Goal: Task Accomplishment & Management: Manage account settings

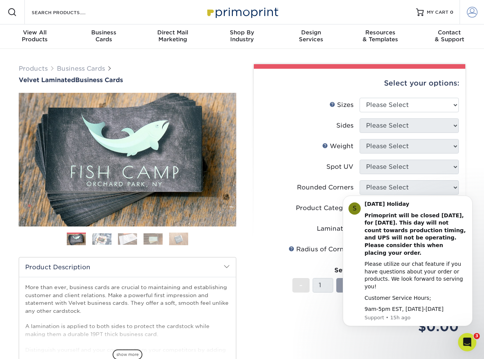
click at [478, 13] on link "Account" at bounding box center [472, 12] width 24 height 24
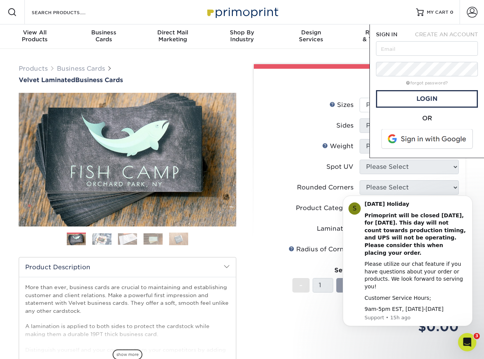
click at [445, 34] on span "CREATE AN ACCOUNT" at bounding box center [446, 34] width 63 height 6
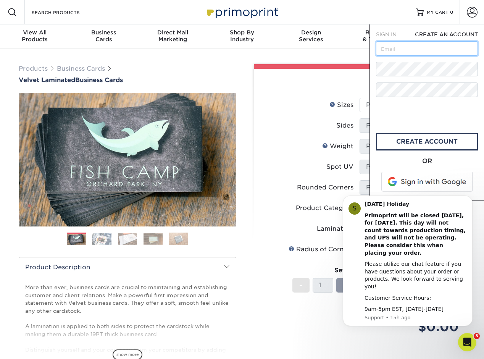
click at [404, 48] on input "text" at bounding box center [427, 48] width 102 height 15
paste input "monetizeyourfuture.com"
click at [390, 48] on input "monetizeyourfuture.com" at bounding box center [427, 48] width 102 height 15
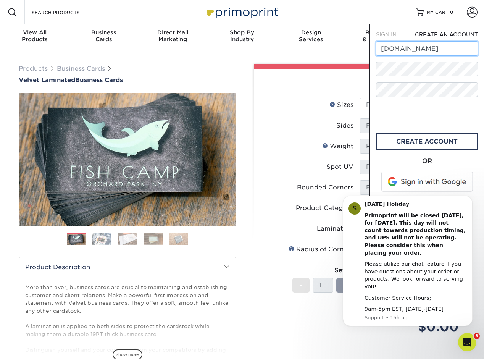
click at [395, 51] on input "monetizeyourfuture.com" at bounding box center [427, 48] width 102 height 15
paste input "info@"
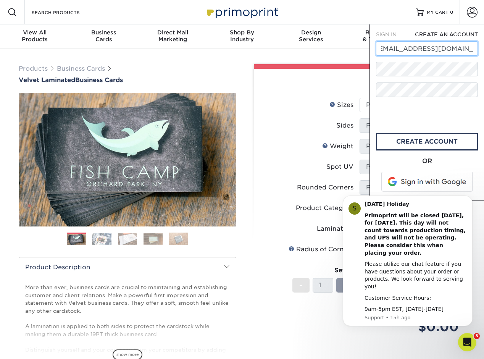
type input "[EMAIL_ADDRESS][DOMAIN_NAME]"
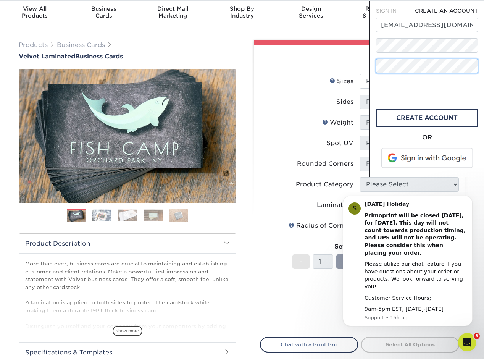
scroll to position [0, 0]
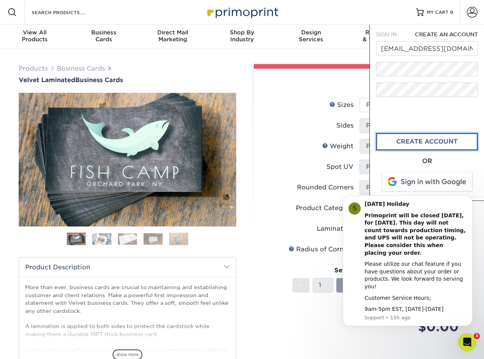
click at [432, 143] on link "create account" at bounding box center [427, 142] width 102 height 18
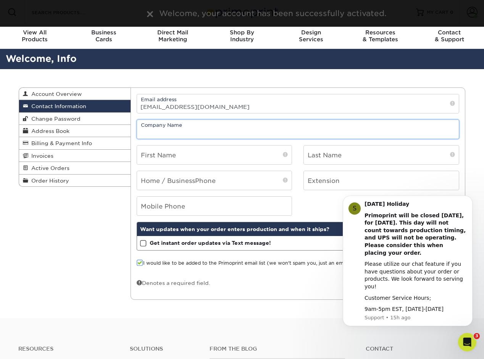
click at [192, 133] on input "text" at bounding box center [298, 129] width 322 height 19
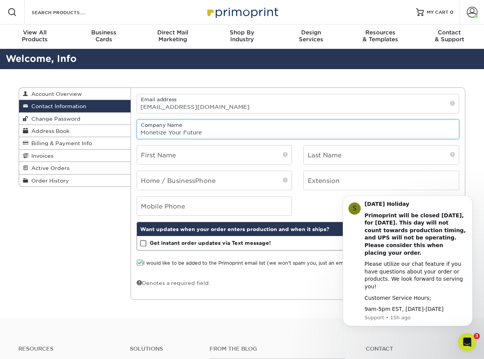
type input "Monetize Your Future"
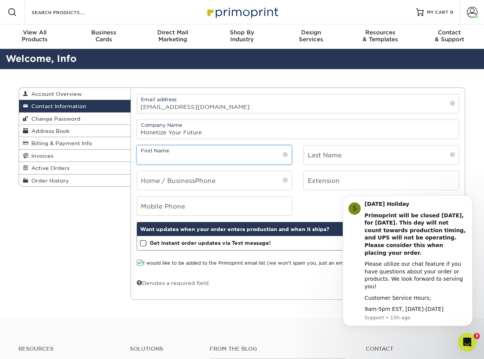
click at [184, 155] on input "text" at bounding box center [214, 154] width 155 height 19
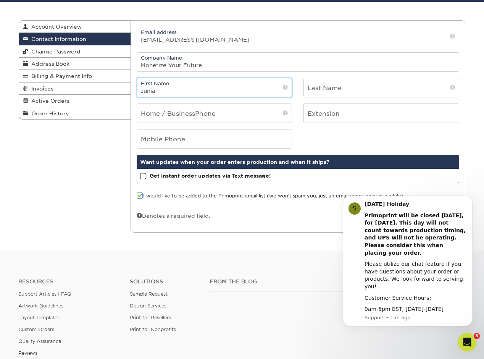
scroll to position [68, 0]
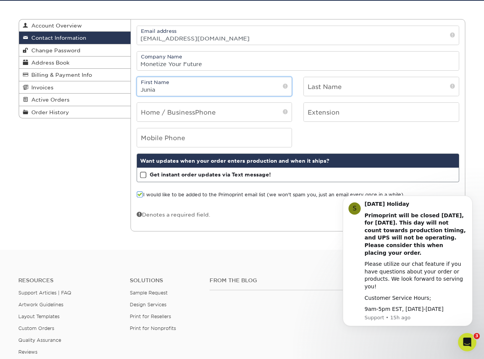
type input "Junia"
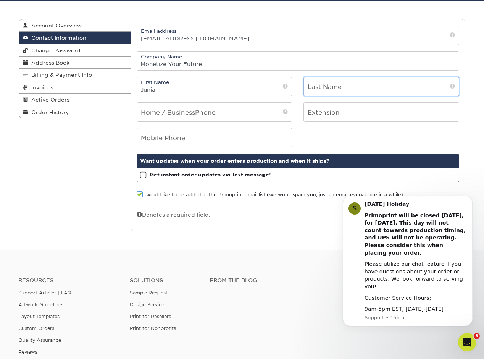
click at [318, 90] on input "text" at bounding box center [381, 86] width 155 height 19
type input "Maurancy"
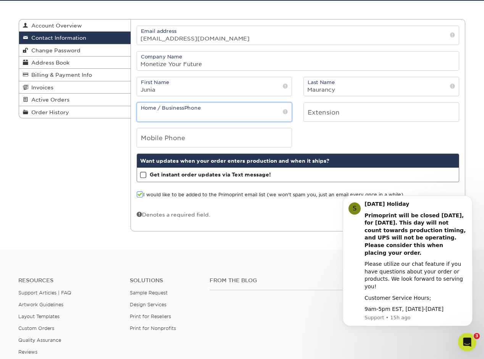
click at [214, 112] on input "tel" at bounding box center [214, 112] width 155 height 19
click at [151, 115] on input "4074733159" at bounding box center [214, 112] width 155 height 19
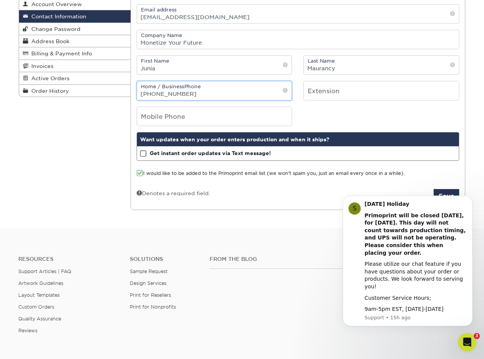
scroll to position [92, 0]
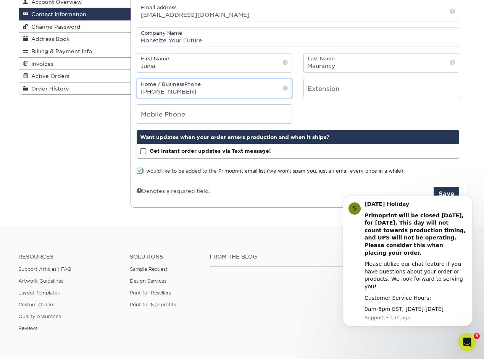
type input "407-473-3159"
click at [144, 152] on span at bounding box center [143, 151] width 6 height 7
click at [0, 0] on input "Get instant order updates via Text message!" at bounding box center [0, 0] width 0 height 0
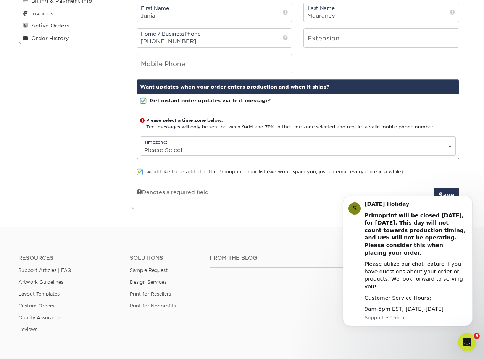
scroll to position [143, 0]
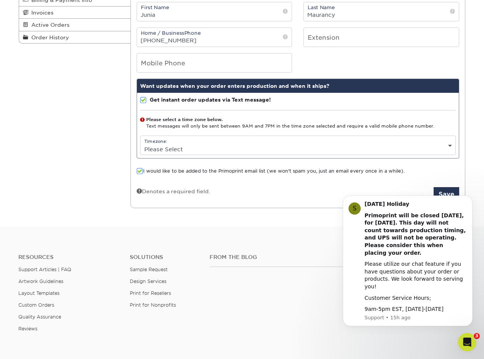
click at [452, 145] on select "Please Select (GMT -12:00) Eniwetok, Kwajalein (GMT -11:00) Midway Island, Samo…" at bounding box center [298, 149] width 315 height 11
select select "-5.0"
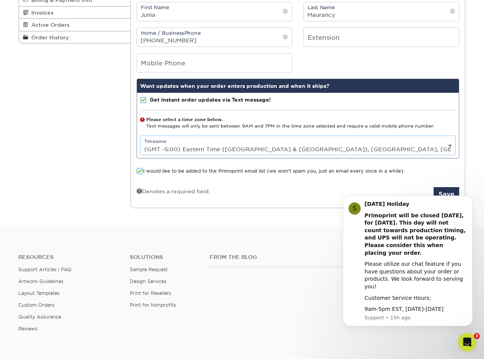
click at [141, 144] on select "Please Select (GMT -12:00) Eniwetok, Kwajalein (GMT -11:00) Midway Island, Samo…" at bounding box center [298, 149] width 315 height 11
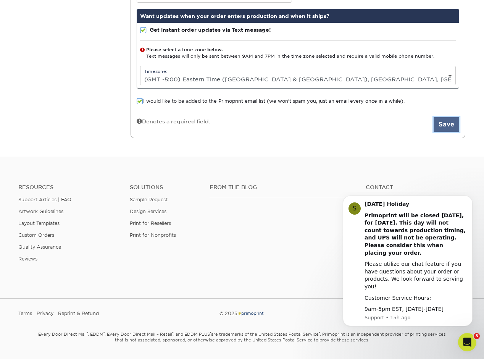
scroll to position [214, 0]
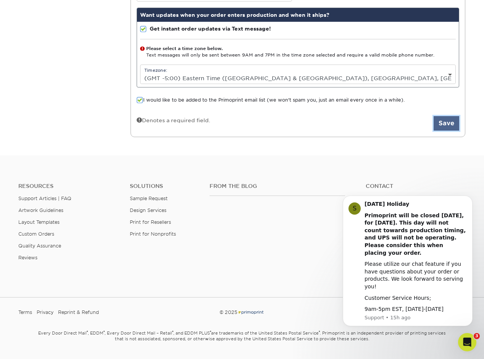
click at [441, 128] on button "Save" at bounding box center [447, 123] width 26 height 15
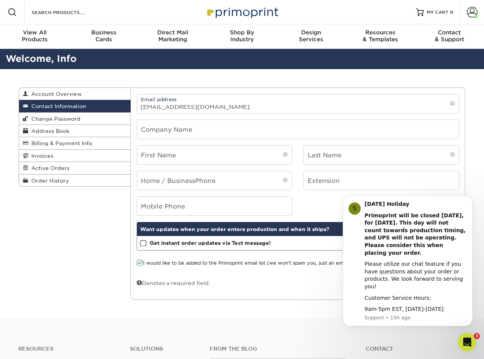
click at [81, 234] on div "Contact Information Account Overview Contact Information Change Password Addres…" at bounding box center [242, 193] width 458 height 249
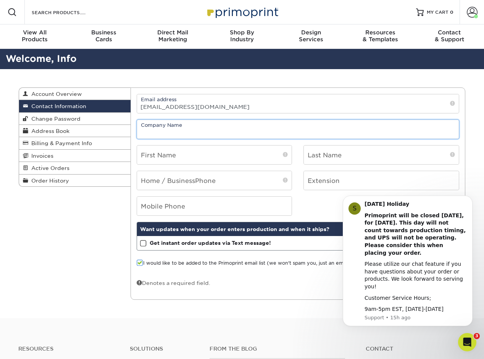
click at [157, 130] on input "text" at bounding box center [298, 129] width 322 height 19
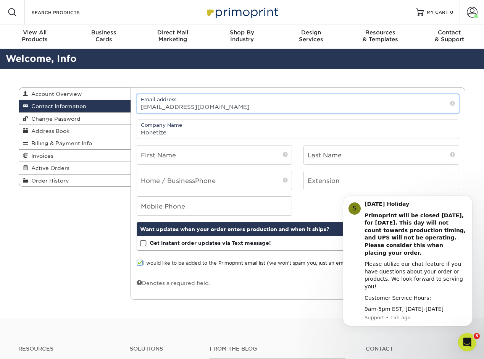
drag, startPoint x: 185, startPoint y: 107, endPoint x: 204, endPoint y: 107, distance: 18.7
click at [213, 108] on input "[EMAIL_ADDRESS][DOMAIN_NAME]" at bounding box center [298, 103] width 322 height 19
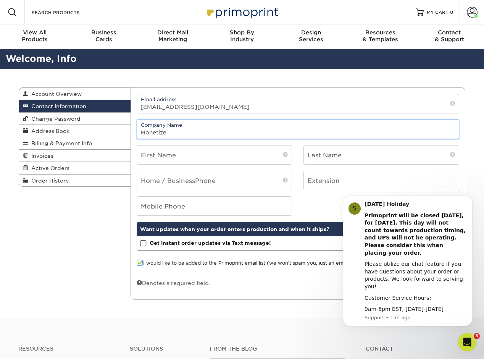
click at [182, 133] on input "Monetize" at bounding box center [298, 129] width 322 height 19
paste input "yourfuture"
type input "Monetize Your Future"
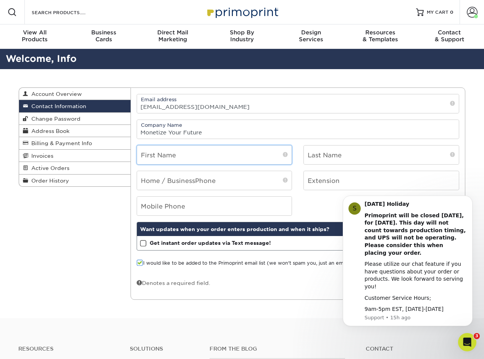
click at [182, 158] on input "text" at bounding box center [214, 154] width 155 height 19
type input "Junia"
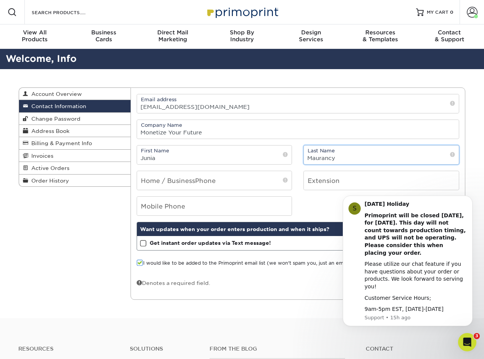
type input "Maurancy"
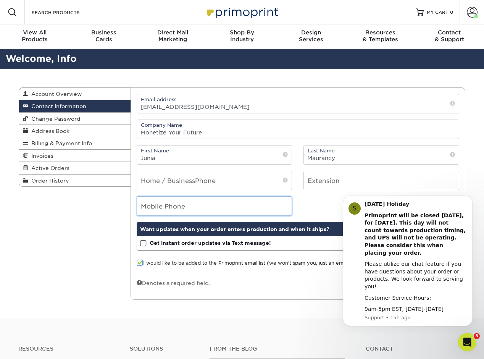
click at [169, 202] on input "tel" at bounding box center [214, 206] width 155 height 19
drag, startPoint x: 188, startPoint y: 209, endPoint x: 133, endPoint y: 208, distance: 55.0
click at [133, 208] on div "Mobile Phone 407-473-3159" at bounding box center [214, 205] width 167 height 19
type input "407-473-3159"
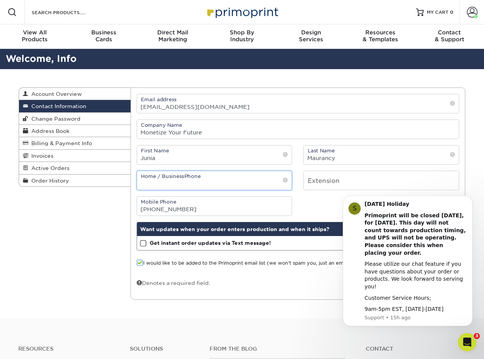
click at [171, 183] on input "tel" at bounding box center [214, 180] width 155 height 19
paste input "407-473-3159"
type input "407-473-3159"
click at [141, 244] on span at bounding box center [143, 243] width 6 height 7
click at [0, 0] on input "Get instant order updates via Text message!" at bounding box center [0, 0] width 0 height 0
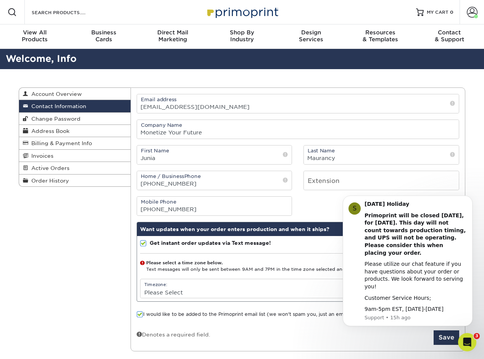
click at [303, 288] on select "Please Select (GMT -12:00) Eniwetok, Kwajalein (GMT -11:00) Midway Island, Samo…" at bounding box center [298, 292] width 315 height 11
select select "-5.0"
click at [141, 287] on select "Please Select (GMT -12:00) Eniwetok, Kwajalein (GMT -11:00) Midway Island, Samo…" at bounding box center [298, 292] width 315 height 11
click at [444, 341] on button "Save" at bounding box center [447, 337] width 26 height 15
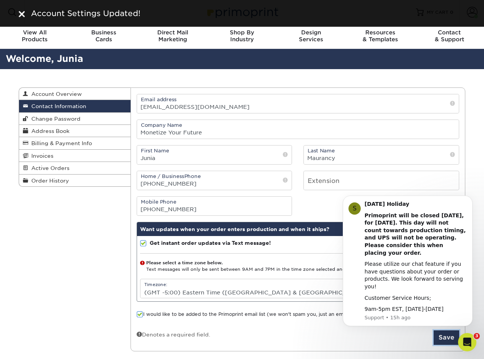
click at [445, 341] on button "Save" at bounding box center [447, 337] width 26 height 15
click at [472, 343] on div "Open Intercom Messenger" at bounding box center [466, 340] width 25 height 25
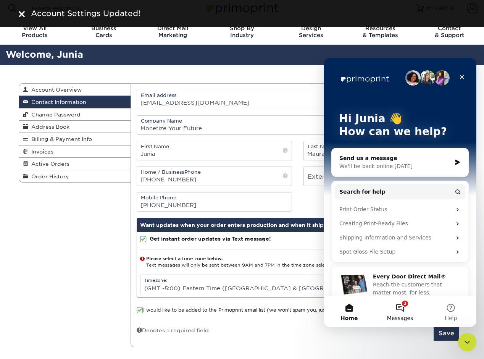
scroll to position [5, 0]
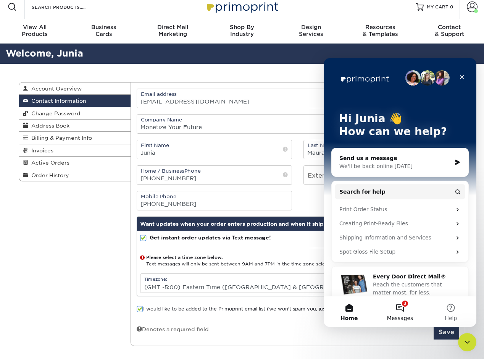
click at [406, 309] on button "3 Messages" at bounding box center [400, 311] width 51 height 31
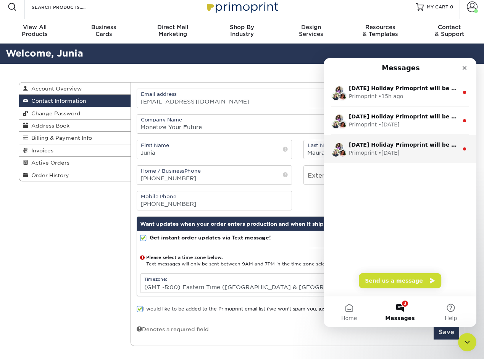
click at [395, 149] on div "• [DATE]" at bounding box center [388, 153] width 21 height 8
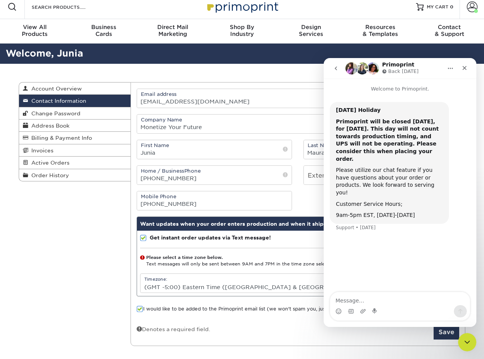
click at [339, 69] on icon "go back" at bounding box center [336, 68] width 6 height 6
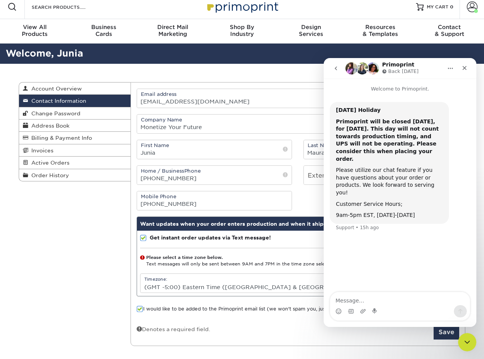
click at [338, 70] on icon "go back" at bounding box center [336, 68] width 6 height 6
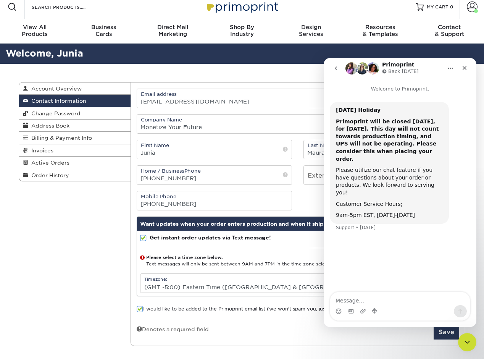
click at [337, 69] on icon "go back" at bounding box center [336, 68] width 6 height 6
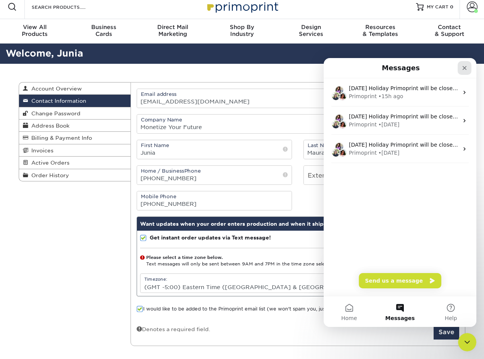
click at [461, 69] on div "Close" at bounding box center [465, 68] width 14 height 14
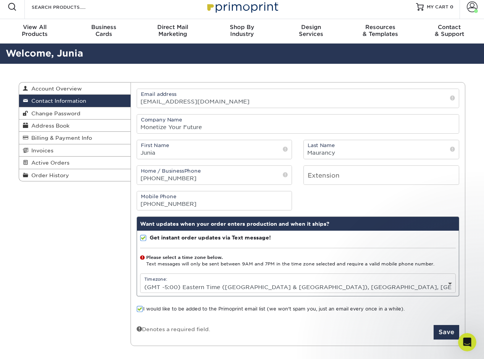
scroll to position [0, 0]
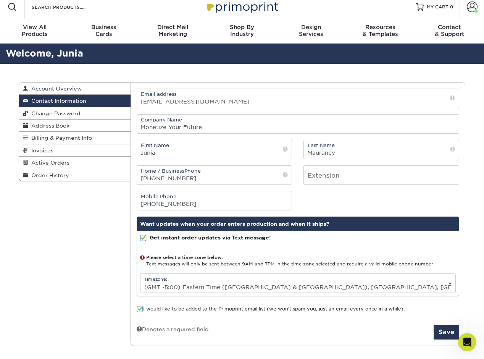
click at [57, 93] on link "Account Overview" at bounding box center [75, 88] width 112 height 12
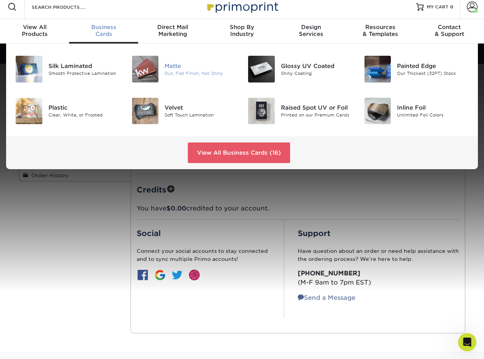
click at [151, 77] on img at bounding box center [145, 69] width 27 height 27
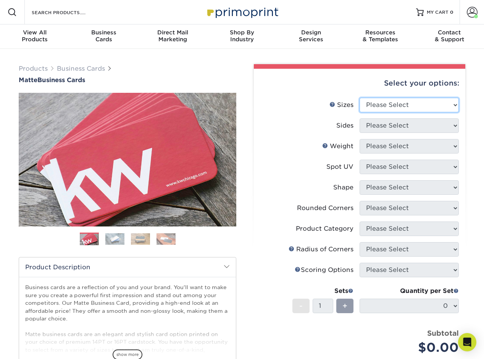
click at [393, 109] on select "Please Select 1.5" x 3.5" - Mini 1.75" x 3.5" - Mini 2" x 2" - Square 2" x 3" -…" at bounding box center [409, 105] width 99 height 15
select select "2.00x3.50"
click at [360, 98] on select "Please Select 1.5" x 3.5" - Mini 1.75" x 3.5" - Mini 2" x 2" - Square 2" x 3" -…" at bounding box center [409, 105] width 99 height 15
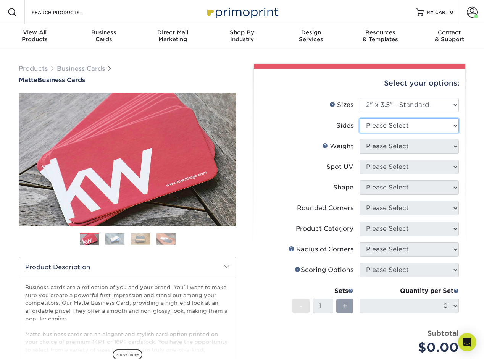
click at [396, 130] on select "Please Select Print Both Sides Print Front Only" at bounding box center [409, 125] width 99 height 15
select select "13abbda7-1d64-4f25-8bb2-c179b224825d"
click at [360, 118] on select "Please Select Print Both Sides Print Front Only" at bounding box center [409, 125] width 99 height 15
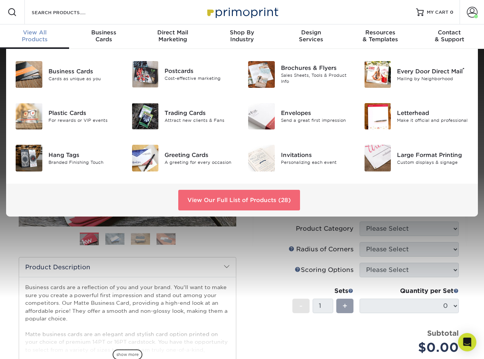
click at [203, 202] on link "View Our Full List of Products (28)" at bounding box center [239, 200] width 122 height 21
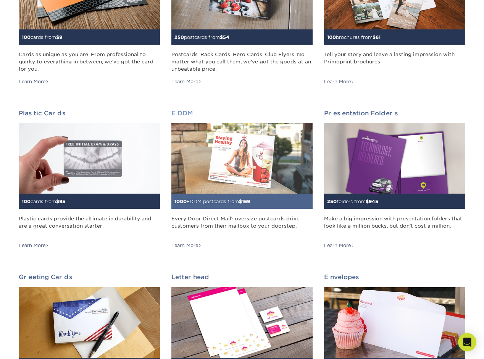
scroll to position [192, 0]
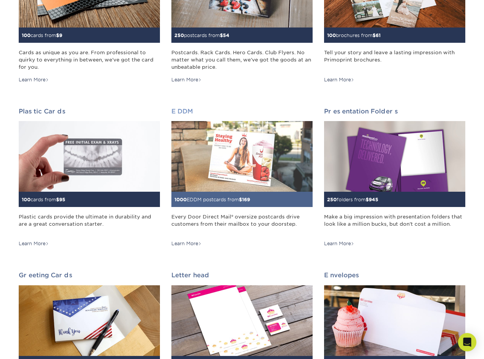
click at [242, 161] on img at bounding box center [241, 156] width 141 height 71
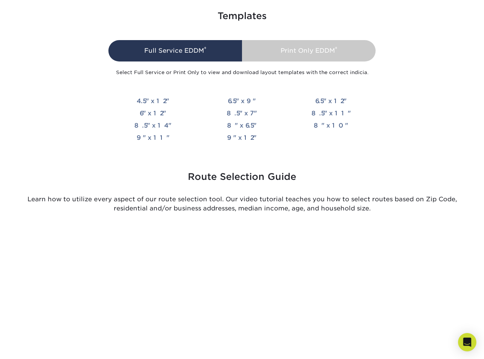
scroll to position [1754, 0]
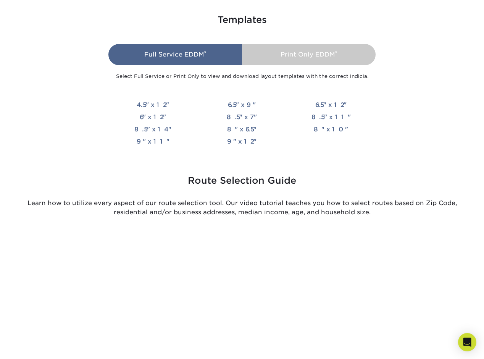
click at [213, 59] on div "Full Service EDDM ®" at bounding box center [175, 54] width 134 height 21
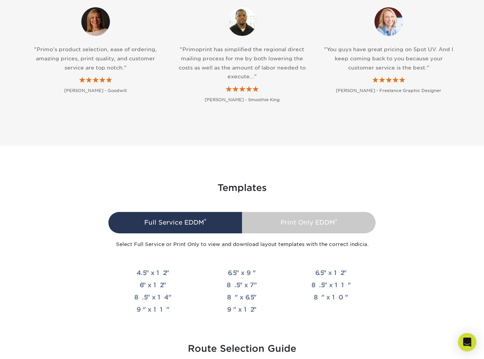
scroll to position [1585, 0]
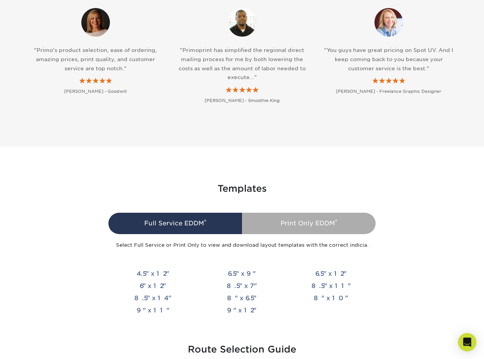
click at [306, 215] on div "Print Only EDDM ®" at bounding box center [309, 223] width 134 height 21
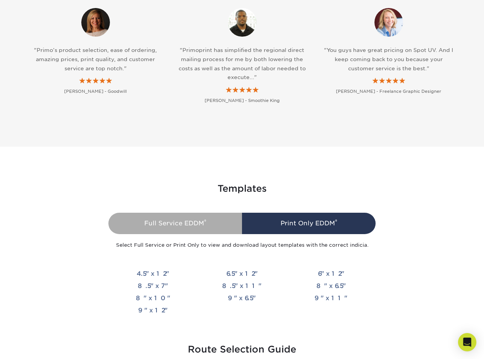
click at [215, 219] on div "Full Service EDDM ®" at bounding box center [175, 223] width 134 height 21
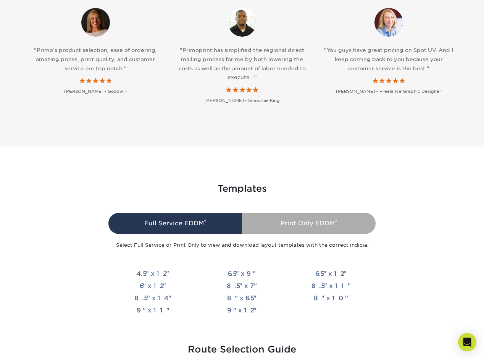
click at [267, 219] on div "Print Only EDDM ®" at bounding box center [309, 223] width 134 height 21
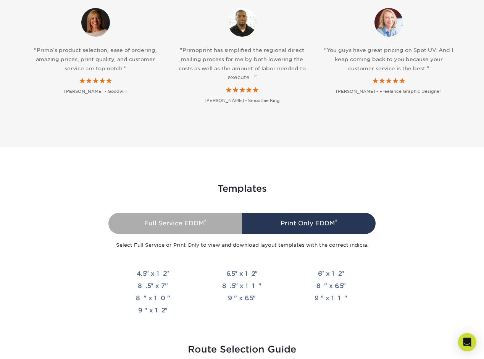
click at [177, 220] on div "Full Service EDDM ®" at bounding box center [175, 223] width 134 height 21
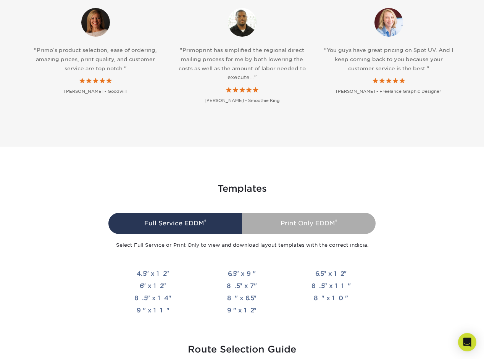
click at [242, 221] on div "Print Only EDDM ®" at bounding box center [309, 223] width 134 height 21
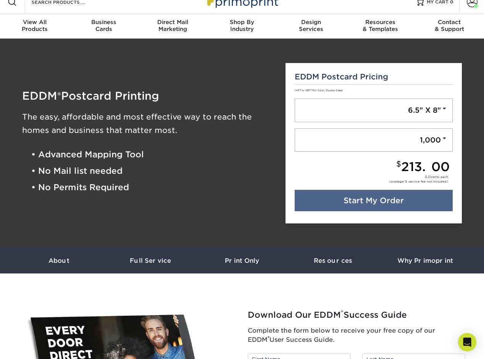
scroll to position [0, 0]
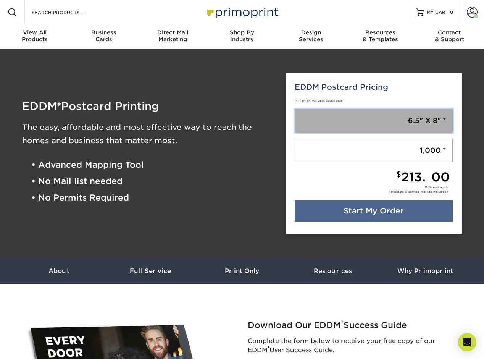
click at [446, 116] on span at bounding box center [444, 118] width 7 height 7
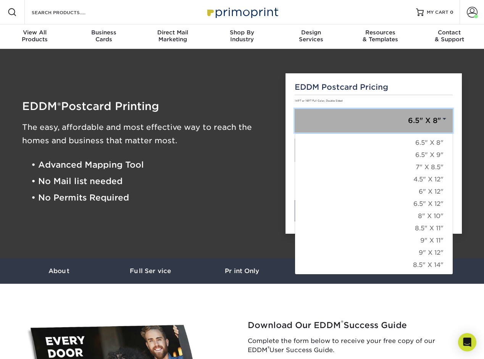
click at [446, 116] on span at bounding box center [444, 118] width 7 height 7
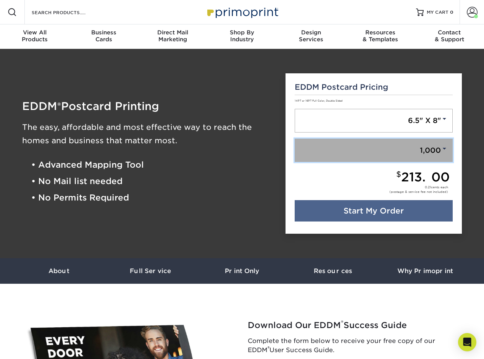
click at [437, 150] on link "1,000" at bounding box center [374, 151] width 158 height 24
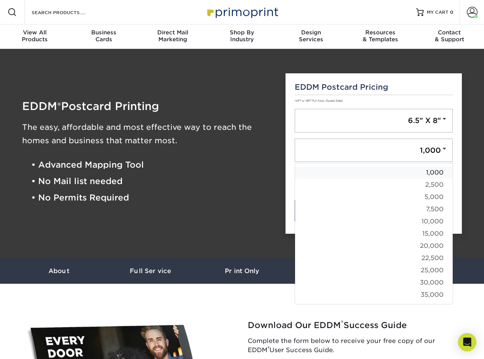
click at [435, 171] on link "1,000" at bounding box center [374, 172] width 158 height 12
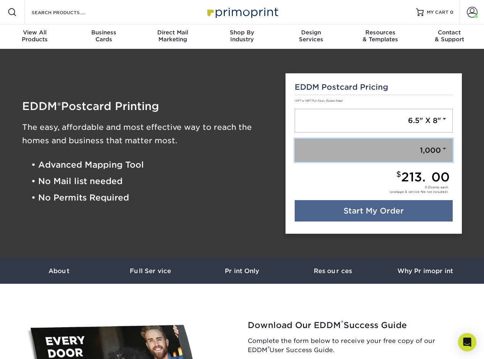
click at [436, 149] on link "1,000" at bounding box center [374, 151] width 158 height 24
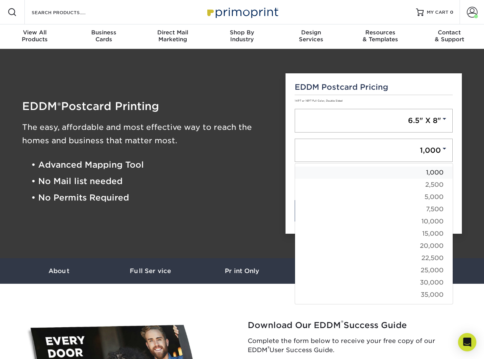
click at [436, 170] on link "1,000" at bounding box center [374, 172] width 158 height 12
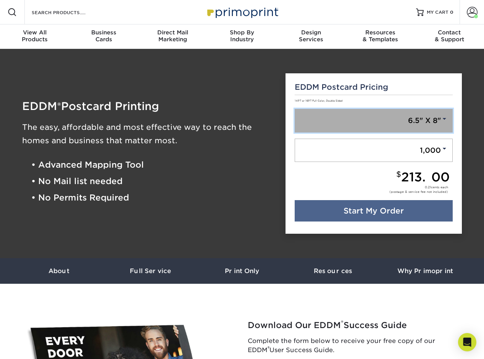
click at [446, 122] on span at bounding box center [444, 118] width 7 height 7
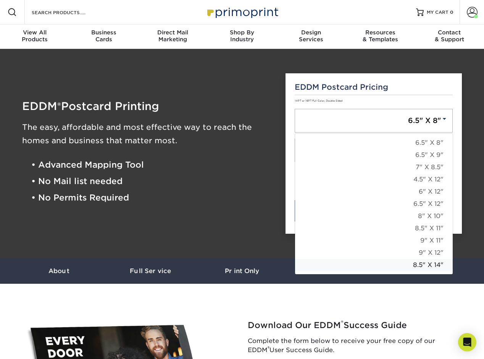
click at [422, 263] on link "8.5" X 14"" at bounding box center [374, 265] width 158 height 12
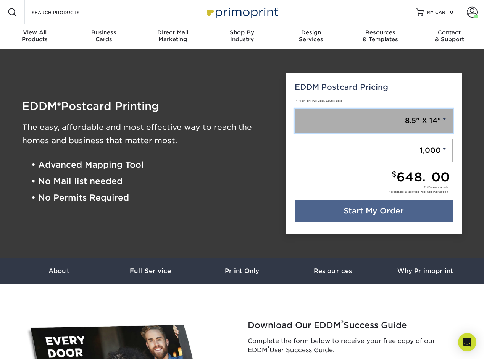
click at [433, 123] on link "8.5" X 14"" at bounding box center [374, 121] width 158 height 24
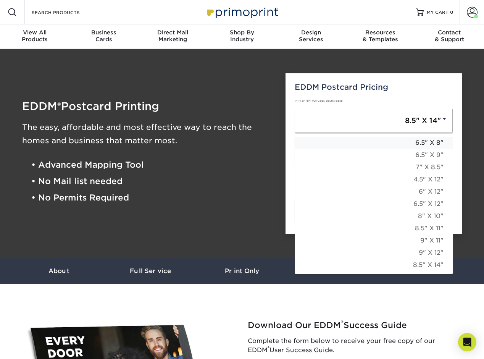
click at [431, 143] on link "6.5" X 8"" at bounding box center [374, 143] width 158 height 12
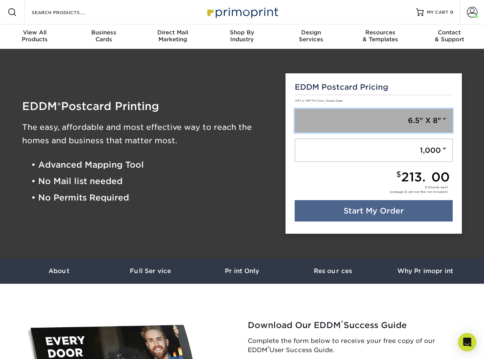
click at [427, 118] on link "6.5" X 8"" at bounding box center [374, 121] width 158 height 24
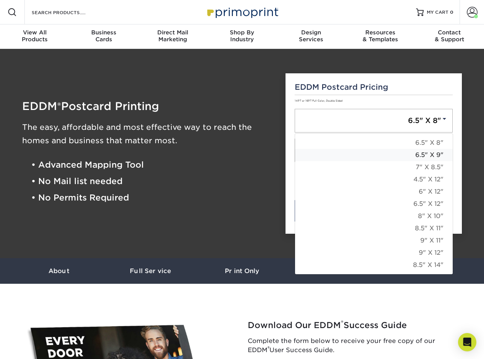
click at [425, 154] on link "6.5" X 9"" at bounding box center [374, 155] width 158 height 12
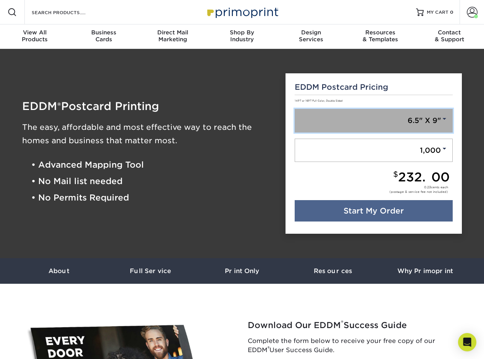
click at [437, 123] on link "6.5" X 9"" at bounding box center [374, 121] width 158 height 24
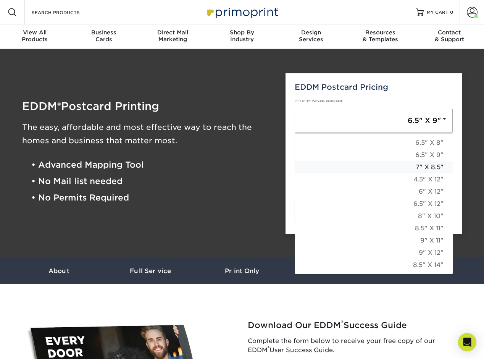
click at [424, 166] on link "7" X 8.5"" at bounding box center [374, 167] width 158 height 12
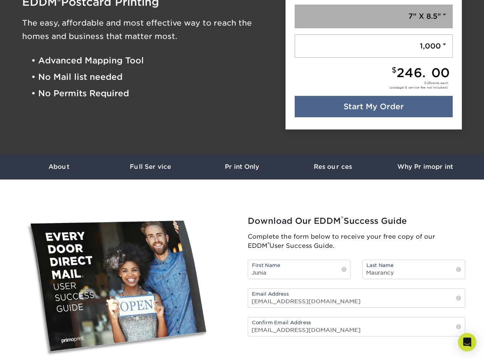
scroll to position [107, 0]
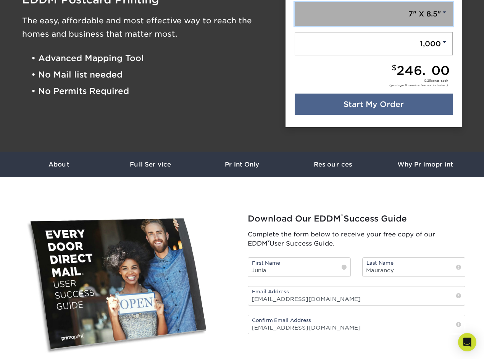
click at [437, 15] on link "7" X 8.5"" at bounding box center [374, 14] width 158 height 24
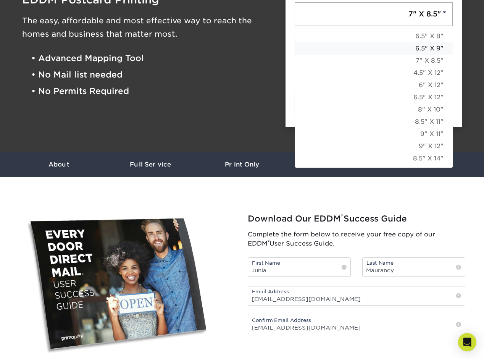
click at [428, 50] on link "6.5" X 9"" at bounding box center [374, 48] width 158 height 12
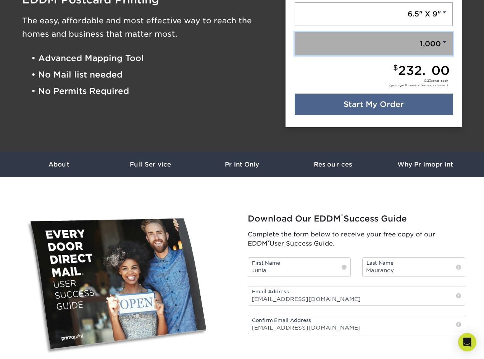
click at [421, 42] on link "1,000" at bounding box center [374, 44] width 158 height 24
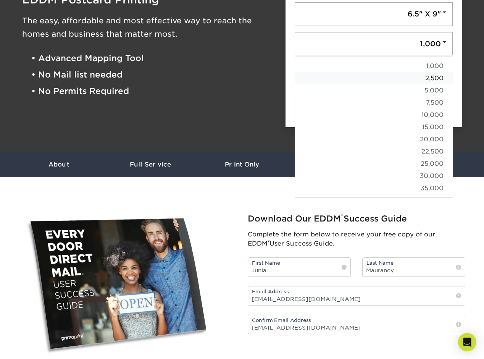
click at [430, 78] on link "2,500" at bounding box center [374, 78] width 158 height 12
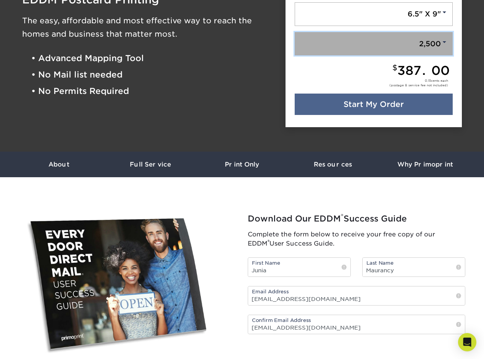
click at [431, 41] on link "2,500" at bounding box center [374, 44] width 158 height 24
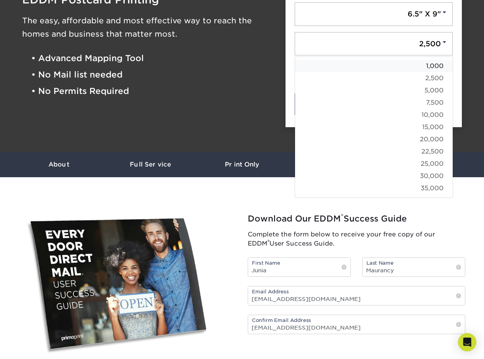
click at [432, 66] on link "1,000" at bounding box center [374, 66] width 158 height 12
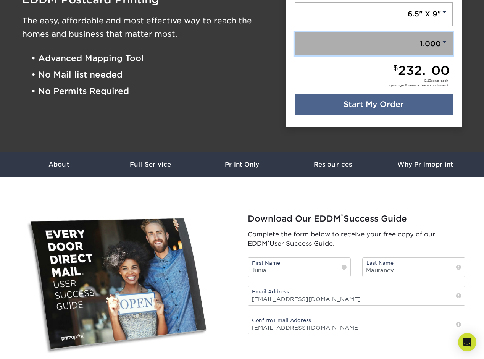
click at [435, 41] on link "1,000" at bounding box center [374, 44] width 158 height 24
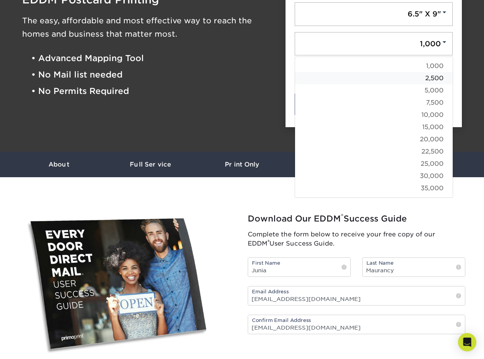
click at [436, 80] on link "2,500" at bounding box center [374, 78] width 158 height 12
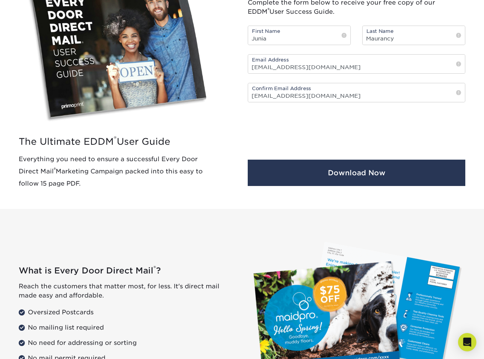
scroll to position [0, 0]
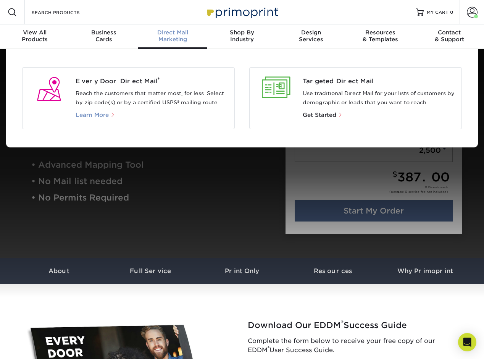
click at [89, 113] on span "Learn More" at bounding box center [92, 115] width 33 height 7
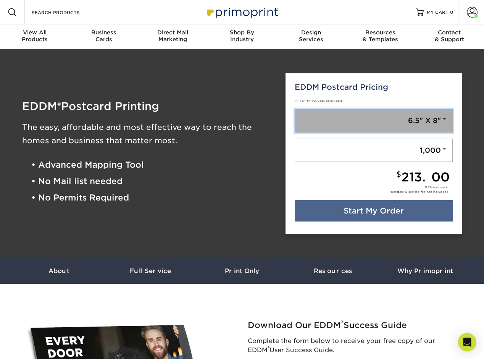
click at [424, 118] on link "6.5" X 8"" at bounding box center [374, 121] width 158 height 24
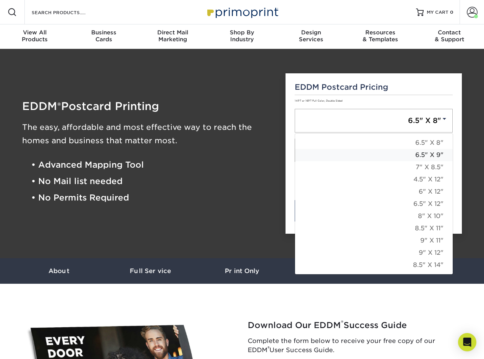
click at [440, 153] on link "6.5" X 9"" at bounding box center [374, 155] width 158 height 12
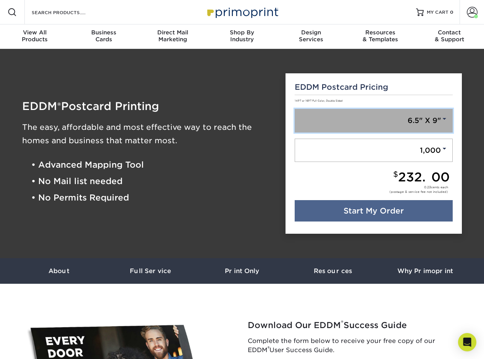
click at [407, 114] on link "6.5" X 9"" at bounding box center [374, 121] width 158 height 24
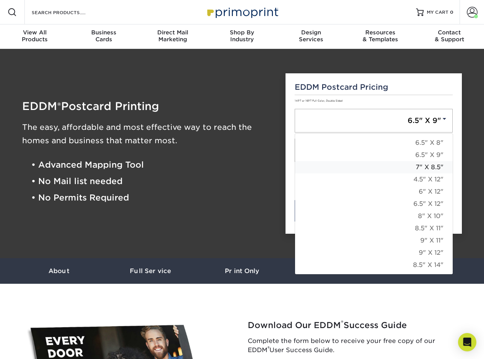
click at [423, 163] on link "7" X 8.5"" at bounding box center [374, 167] width 158 height 12
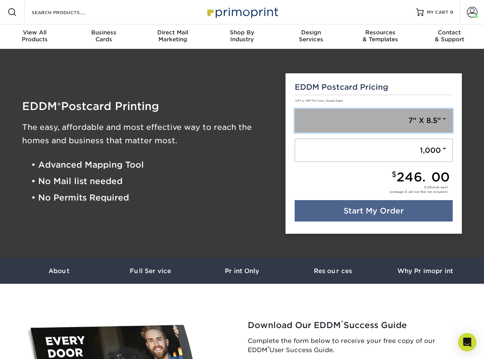
click at [408, 124] on link "7" X 8.5"" at bounding box center [374, 121] width 158 height 24
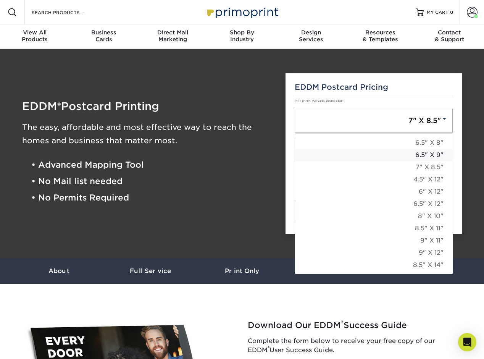
click at [425, 152] on link "6.5" X 9"" at bounding box center [374, 155] width 158 height 12
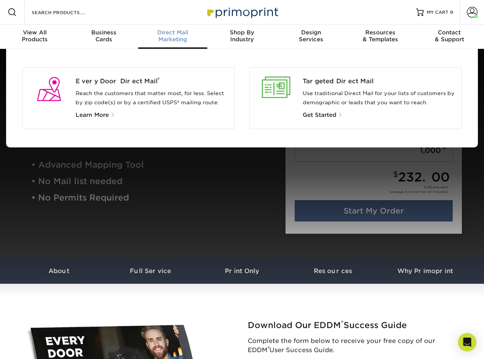
click at [166, 39] on div "Direct Mail Marketing" at bounding box center [172, 36] width 69 height 14
click at [278, 85] on div at bounding box center [276, 87] width 41 height 21
click at [335, 115] on span "Get Started" at bounding box center [320, 115] width 34 height 7
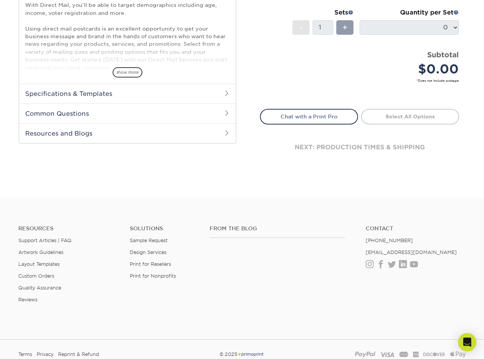
scroll to position [262, 0]
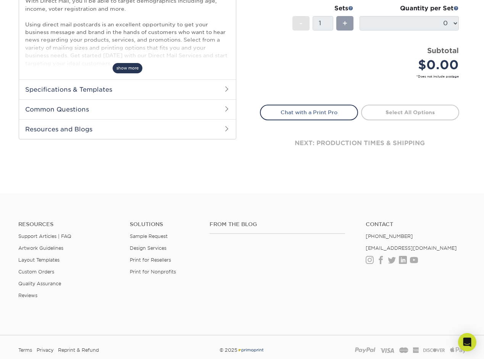
click at [136, 68] on span "show more" at bounding box center [128, 68] width 30 height 10
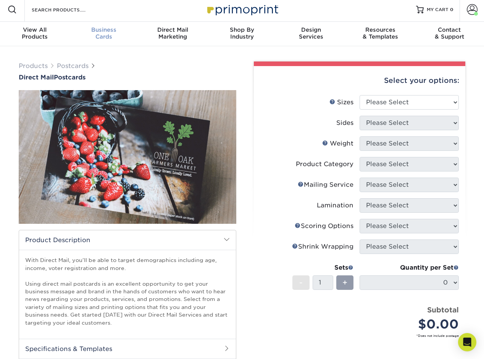
scroll to position [0, 0]
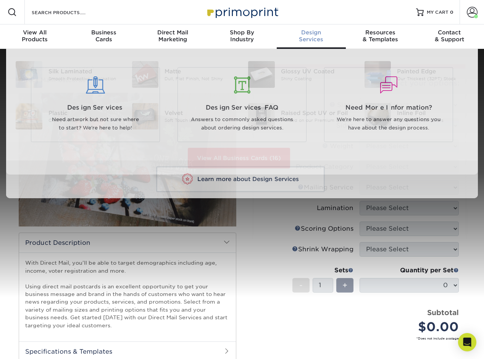
click at [315, 40] on div "Design Services" at bounding box center [311, 36] width 69 height 14
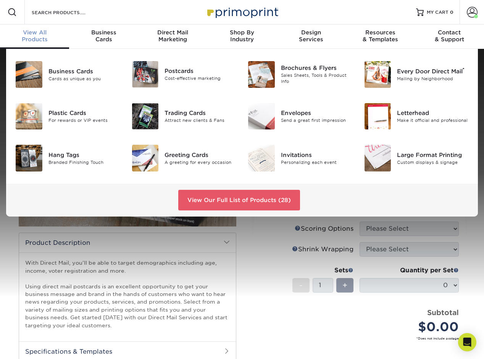
click at [39, 38] on div "View All Products" at bounding box center [34, 36] width 69 height 14
click at [310, 70] on div "Brochures & Flyers" at bounding box center [317, 68] width 72 height 8
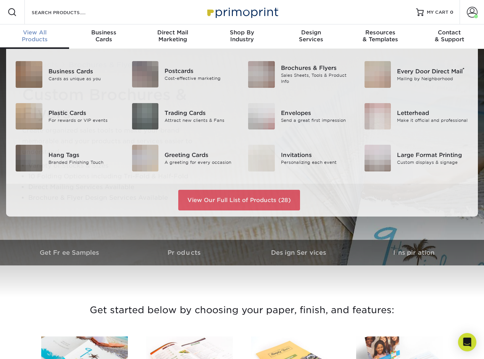
click at [39, 34] on span "View All" at bounding box center [34, 32] width 69 height 7
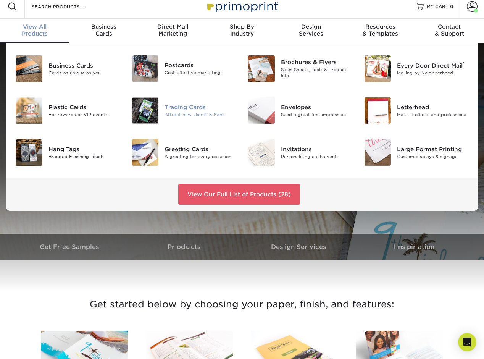
scroll to position [1, 0]
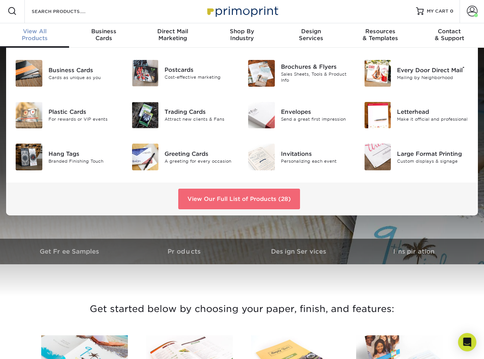
click at [269, 202] on link "View Our Full List of Products (28)" at bounding box center [239, 199] width 122 height 21
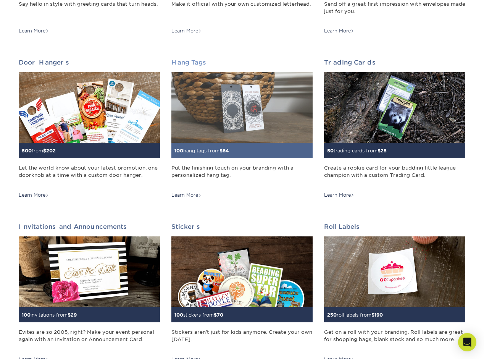
scroll to position [570, 0]
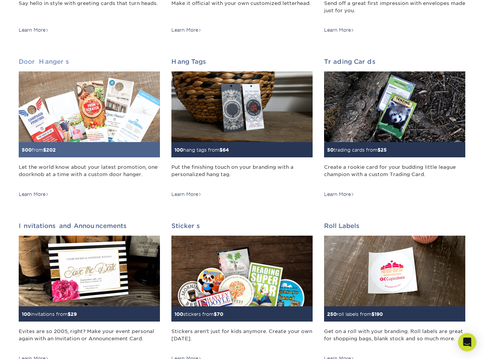
click at [74, 151] on div "500 from $ 202" at bounding box center [89, 149] width 141 height 15
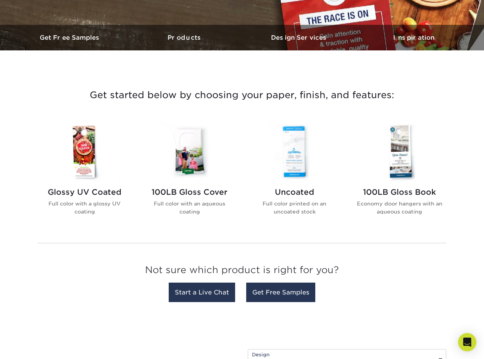
scroll to position [215, 0]
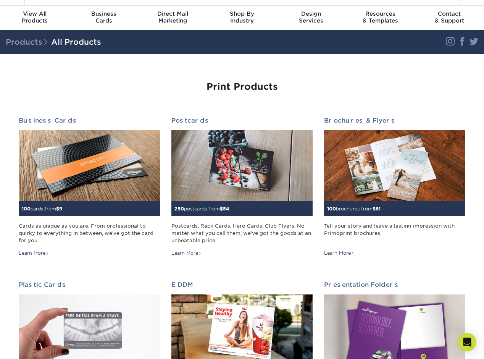
scroll to position [21, 0]
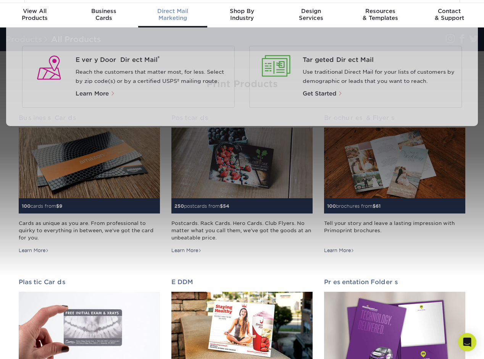
click at [179, 11] on span "Direct Mail" at bounding box center [172, 11] width 69 height 7
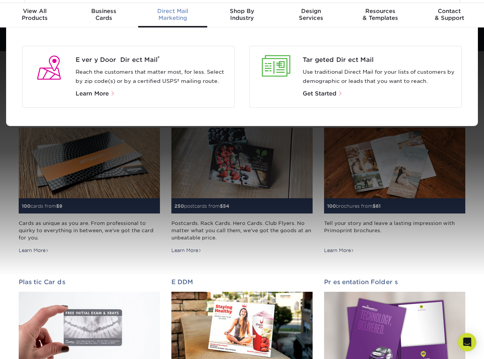
click at [97, 90] on p "Learn More" at bounding box center [152, 93] width 153 height 9
click at [93, 93] on span "Learn More" at bounding box center [92, 93] width 33 height 7
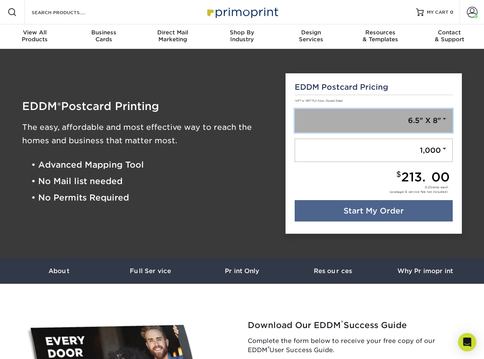
click at [386, 124] on link "6.5" X 8"" at bounding box center [374, 121] width 158 height 24
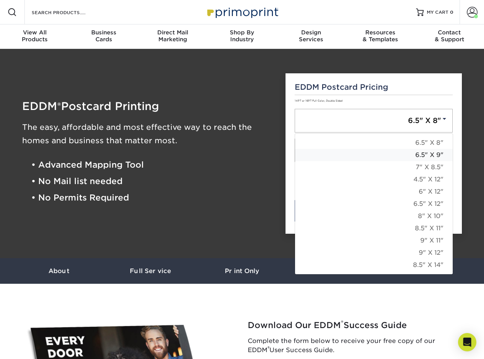
click at [425, 154] on link "6.5" X 9"" at bounding box center [374, 155] width 158 height 12
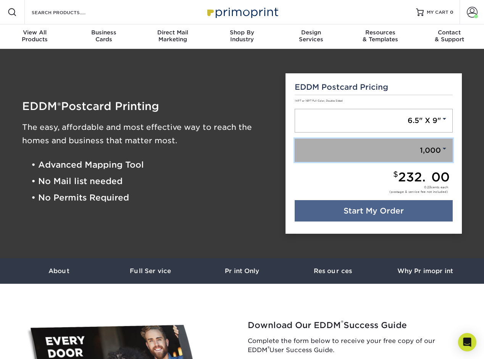
click at [431, 147] on link "1,000" at bounding box center [374, 151] width 158 height 24
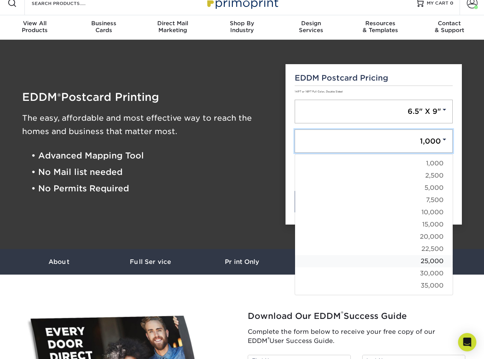
scroll to position [10, 0]
